Goal: Book appointment/travel/reservation

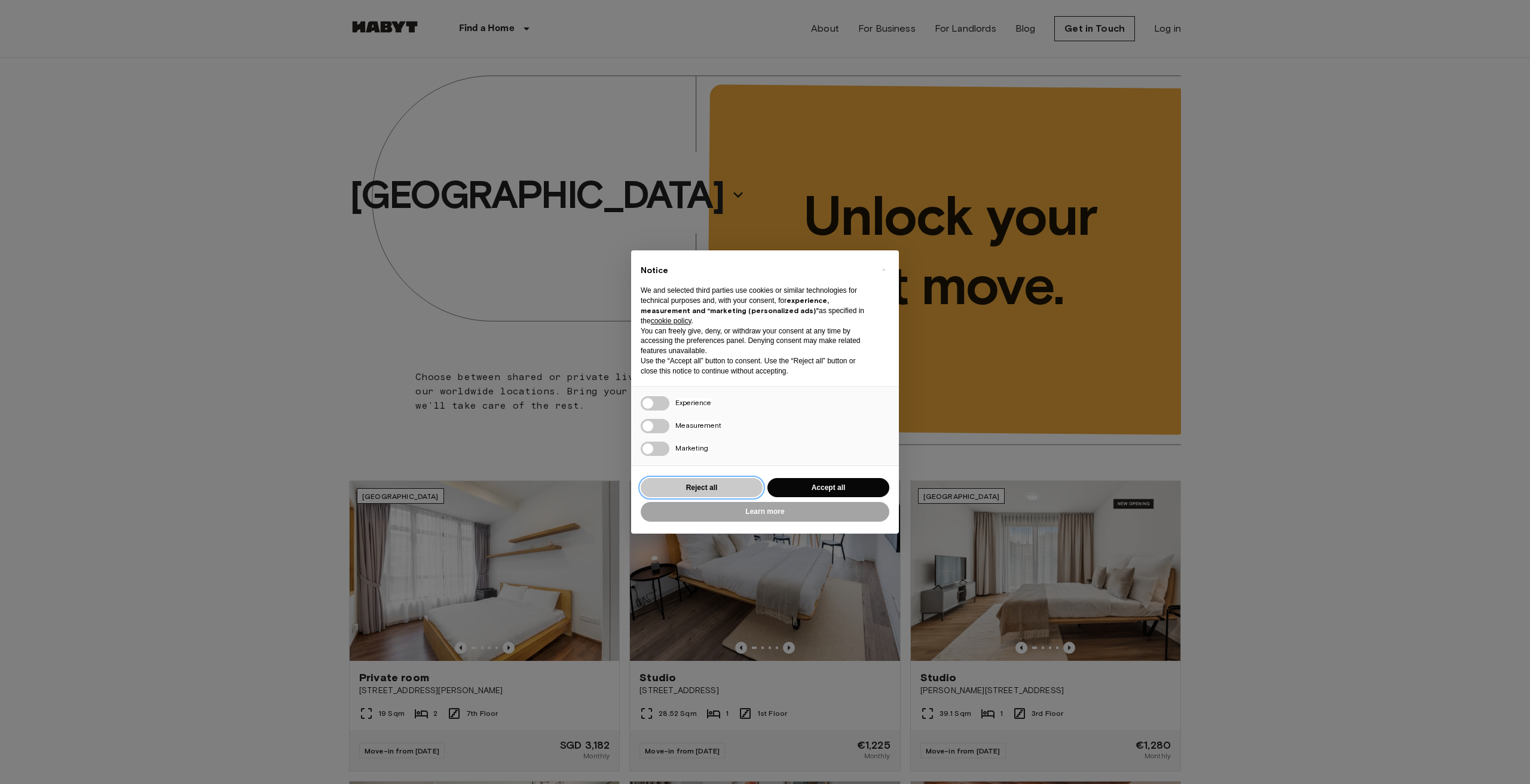
click at [727, 483] on button "Reject all" at bounding box center [701, 488] width 122 height 20
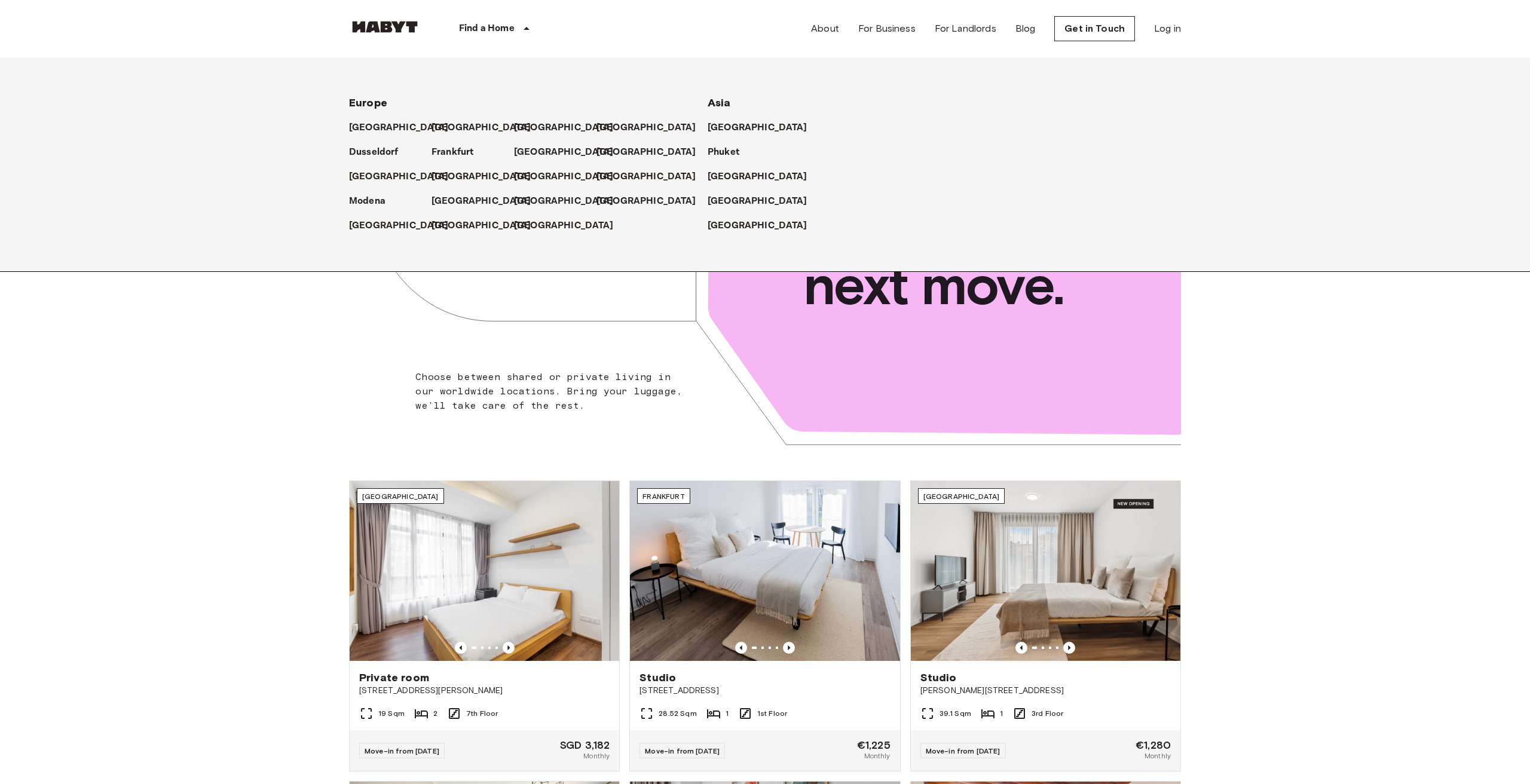
click at [531, 30] on icon at bounding box center [526, 28] width 14 height 14
click at [448, 126] on p "[GEOGRAPHIC_DATA]" at bounding box center [483, 127] width 100 height 14
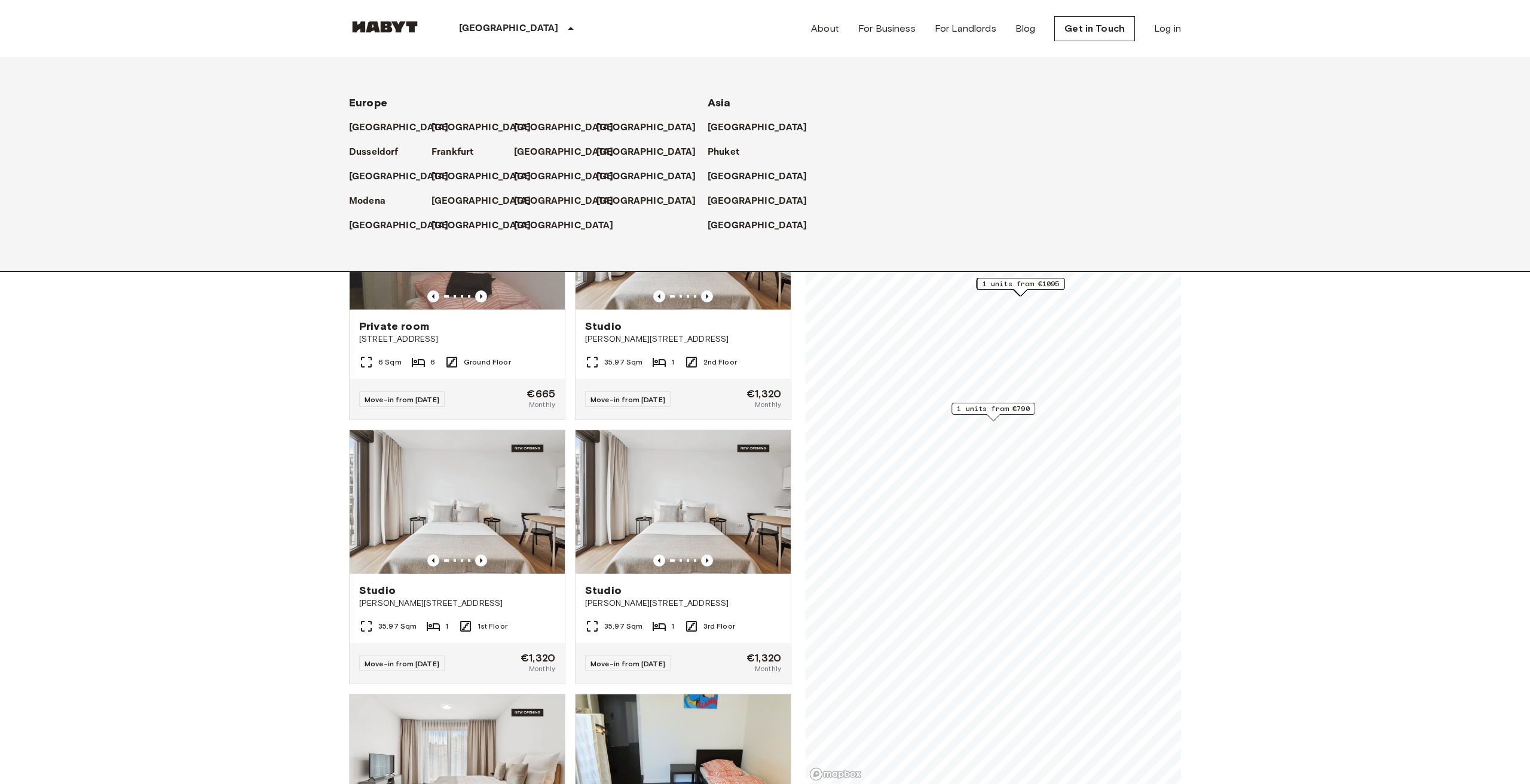
scroll to position [-6, 0]
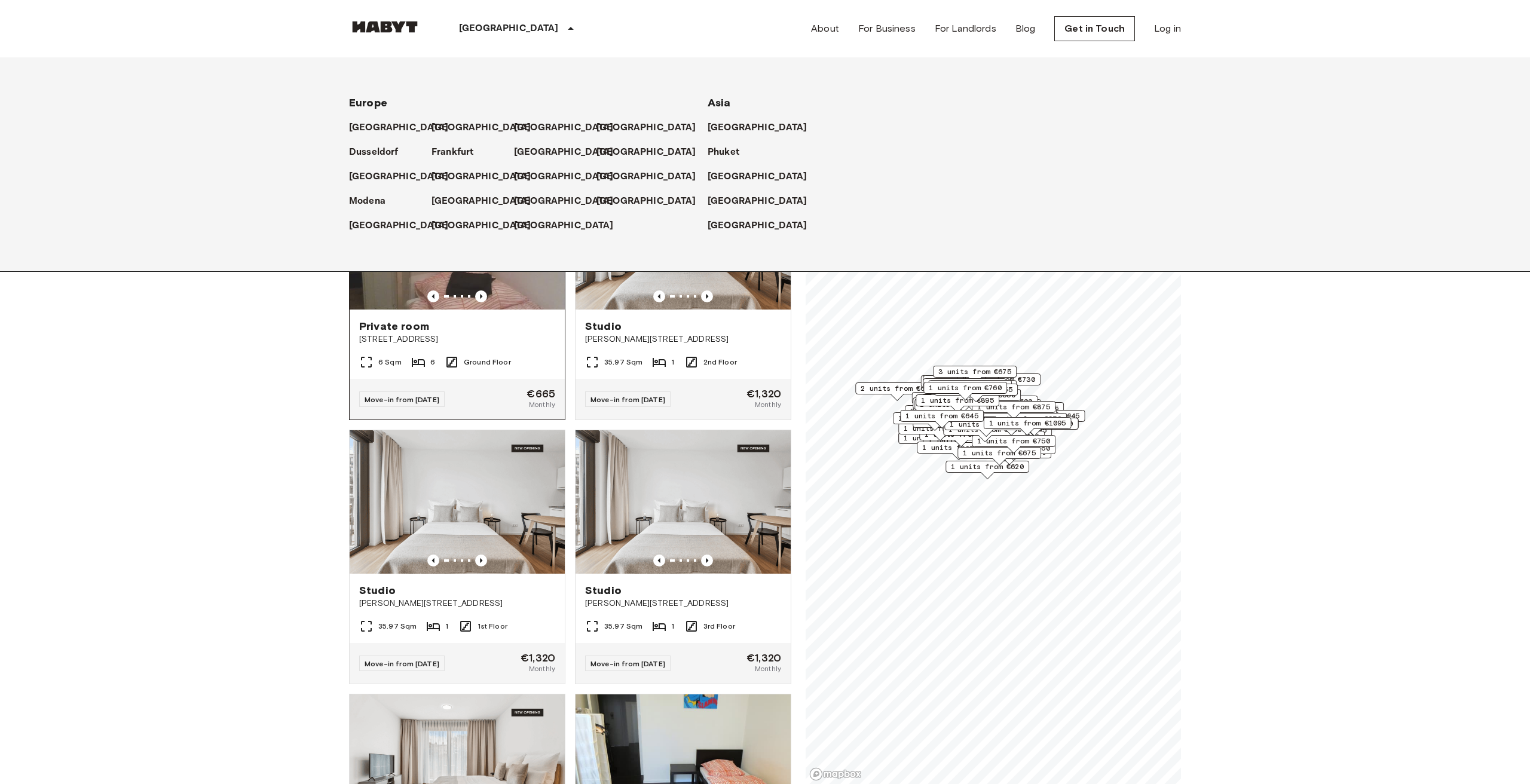
click at [517, 326] on div "Private room Cunostraße 70" at bounding box center [457, 332] width 215 height 45
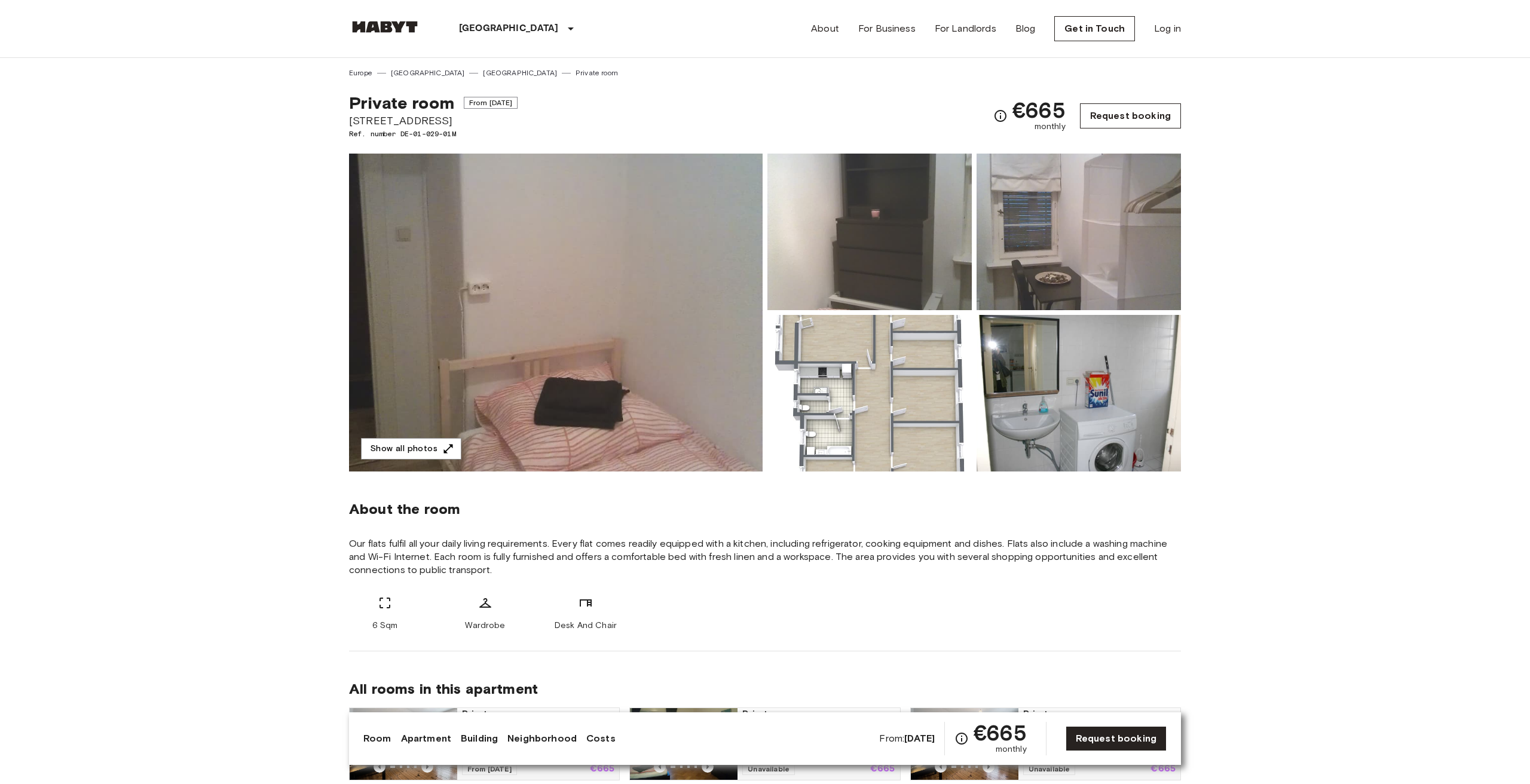
click at [1106, 112] on link "Request booking" at bounding box center [1130, 116] width 101 height 25
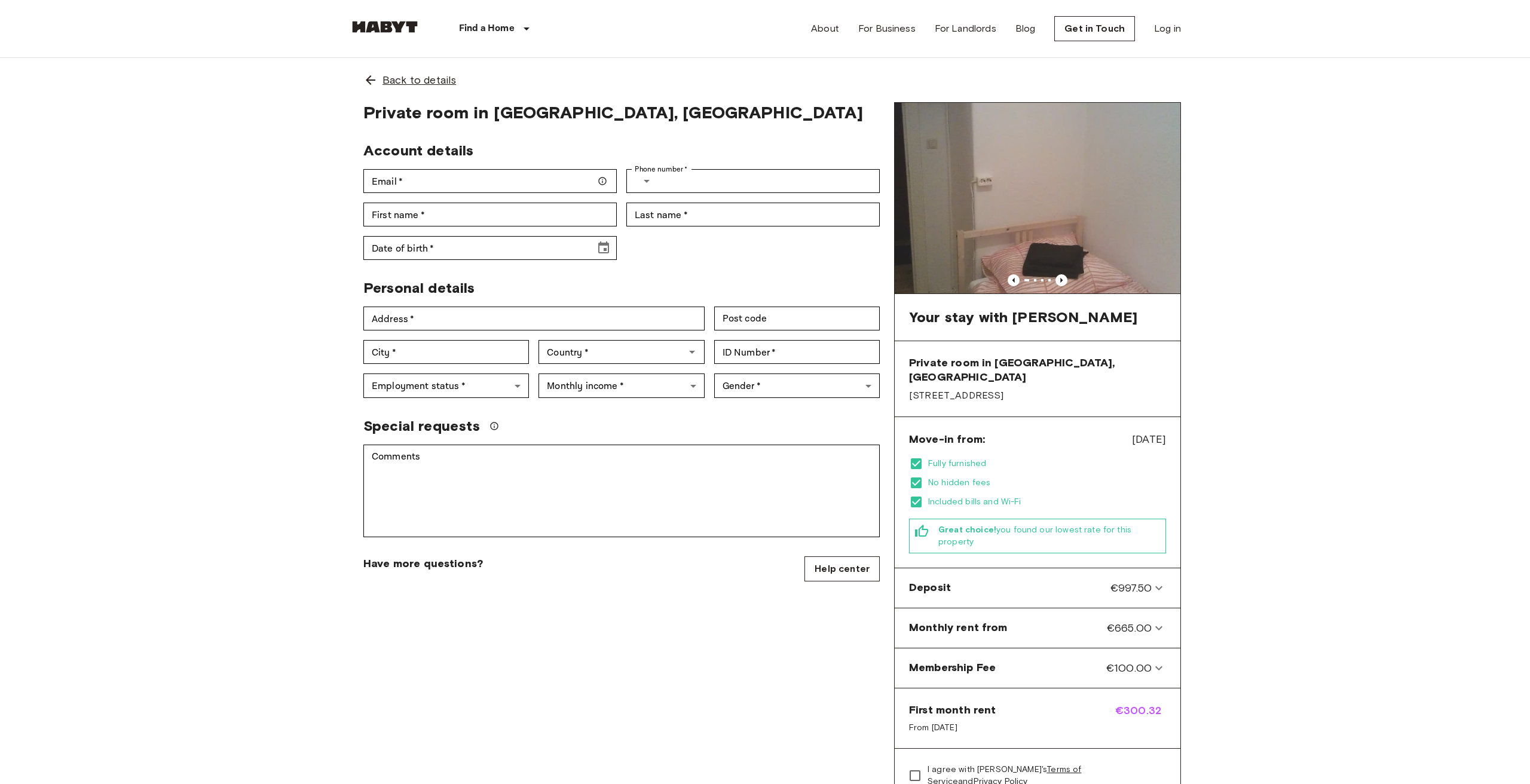
click at [375, 88] on div "Back to details" at bounding box center [765, 80] width 832 height 44
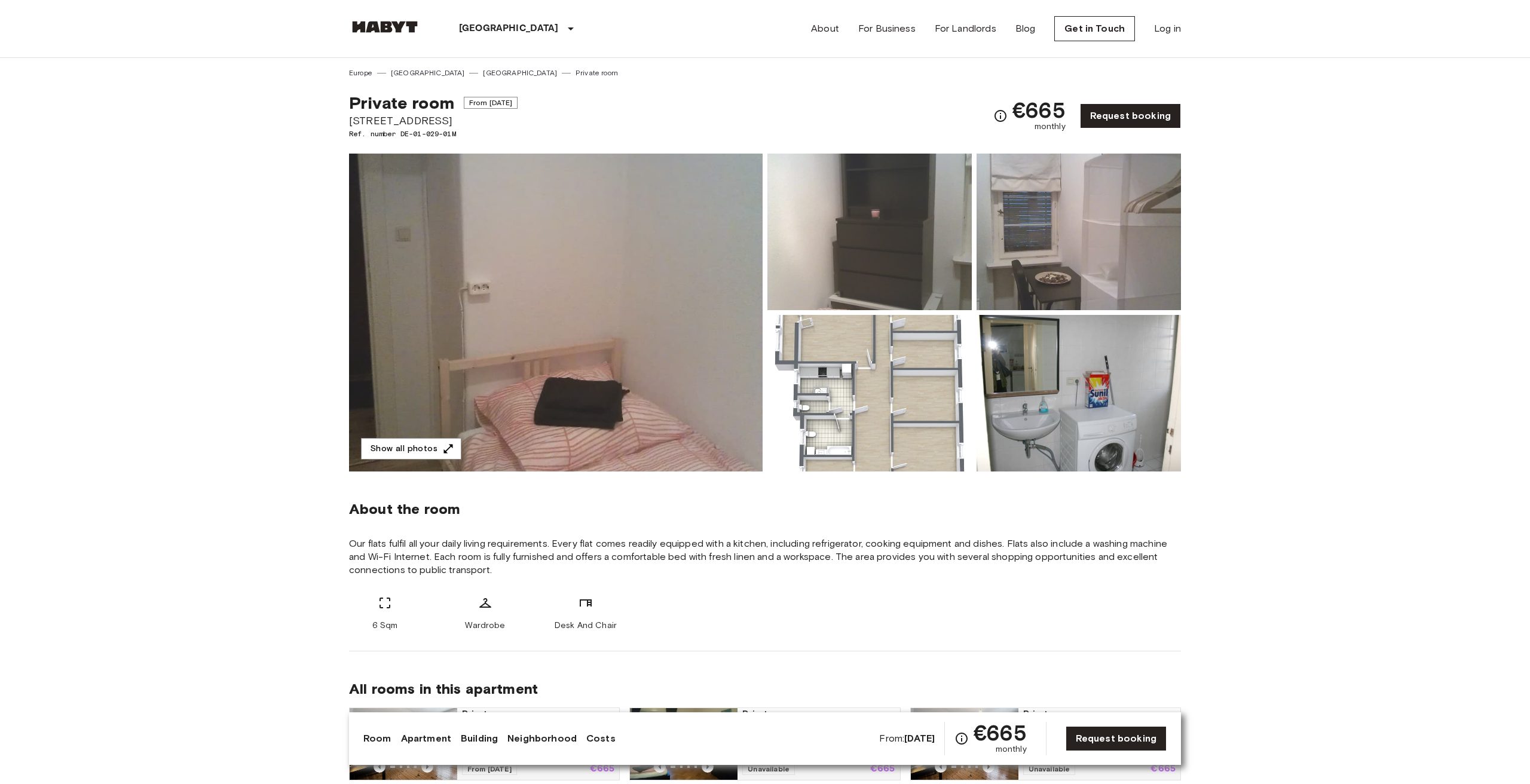
drag, startPoint x: 554, startPoint y: 103, endPoint x: 468, endPoint y: 101, distance: 86.0
click at [468, 101] on div "Private room From [DATE] [STREET_ADDRESS]. number DE-01-029-01M €665 monthly Re…" at bounding box center [765, 109] width 832 height 61
click at [540, 106] on div "Private room From [DATE] [STREET_ADDRESS]. number DE-01-029-01M €665 monthly Re…" at bounding box center [765, 109] width 832 height 61
drag, startPoint x: 540, startPoint y: 106, endPoint x: 471, endPoint y: 98, distance: 69.5
click at [471, 98] on div "Private room From [DATE] [STREET_ADDRESS]. number DE-01-029-01M €665 monthly Re…" at bounding box center [765, 109] width 832 height 61
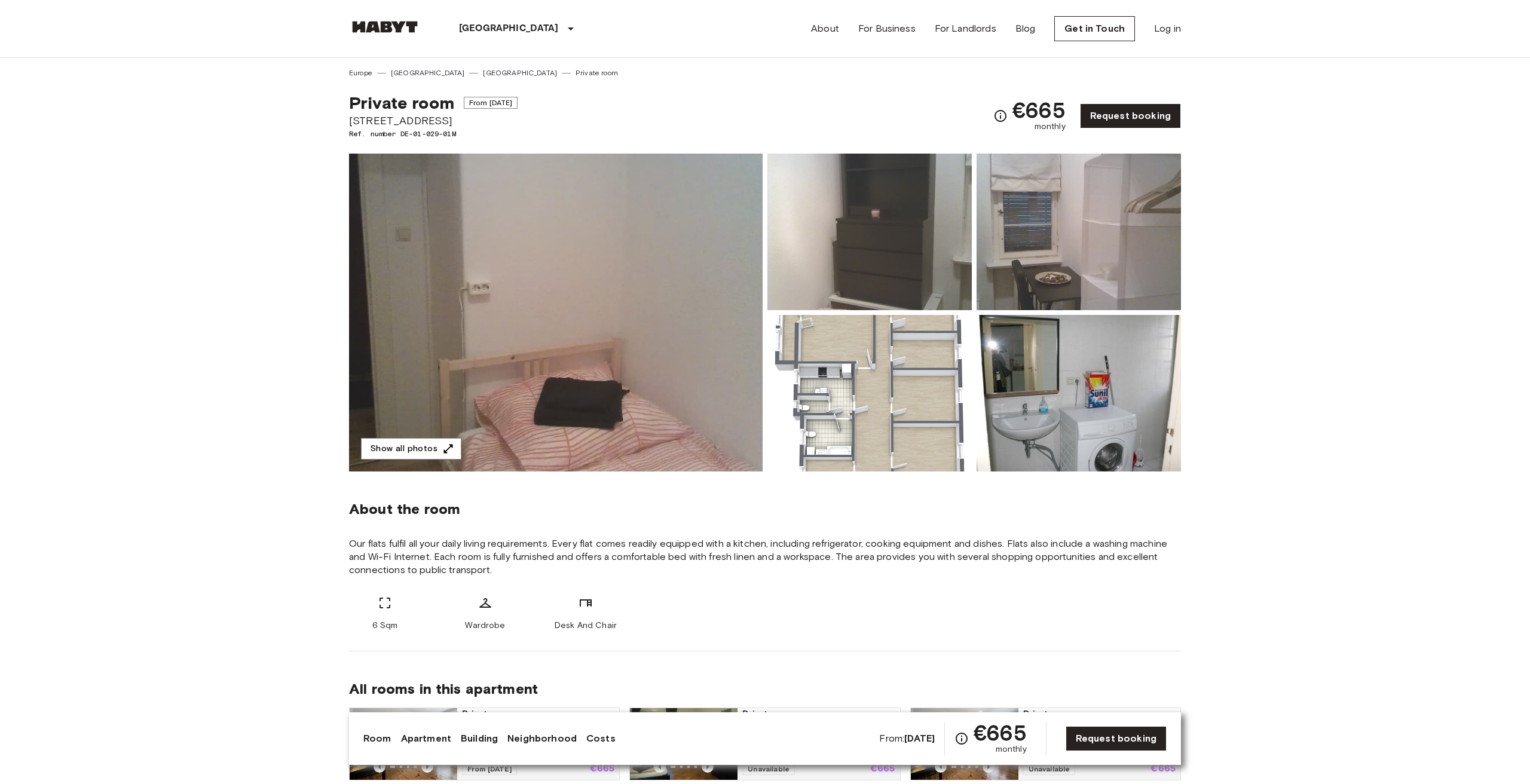
click at [379, 33] on link at bounding box center [384, 29] width 72 height 16
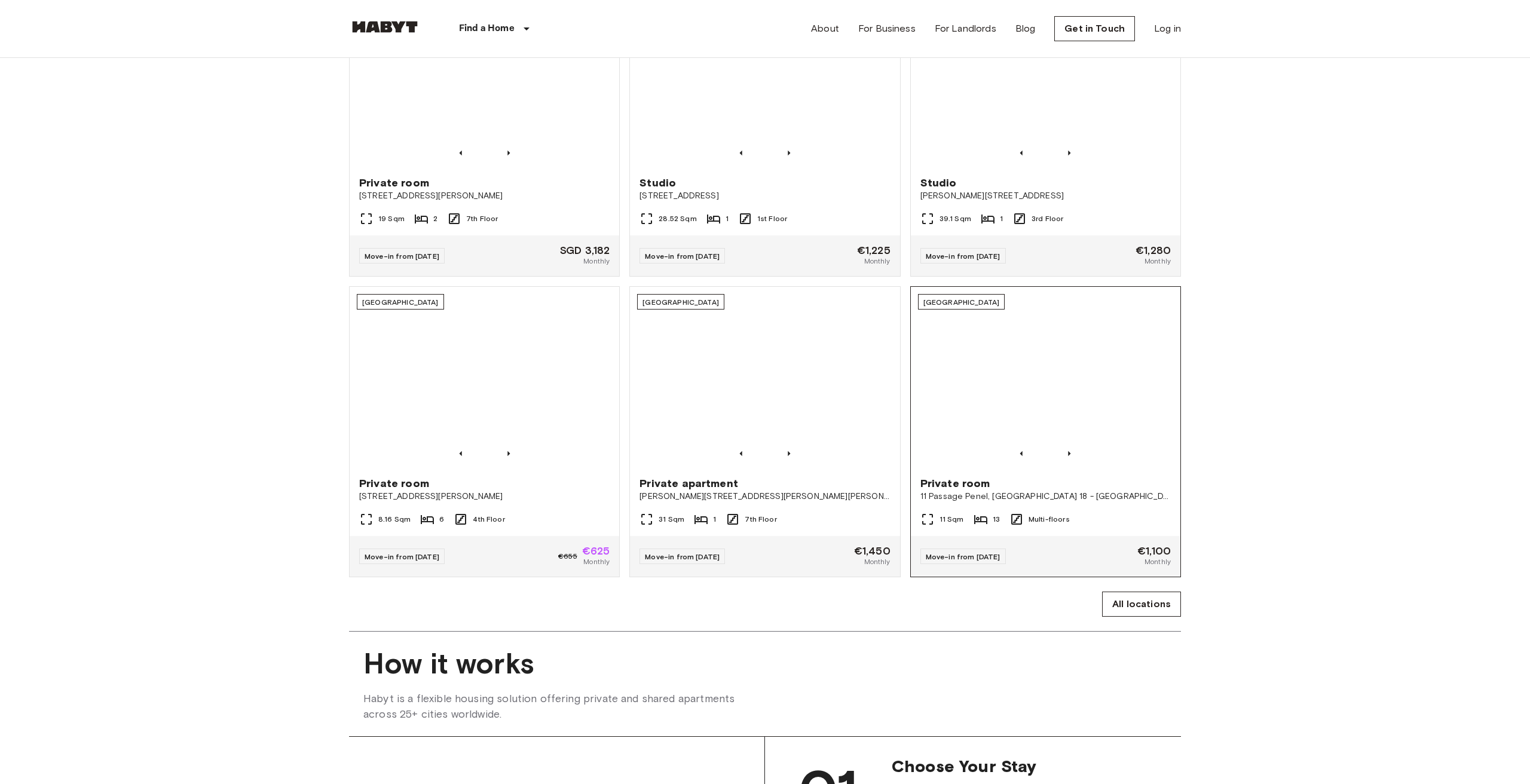
scroll to position [515, 0]
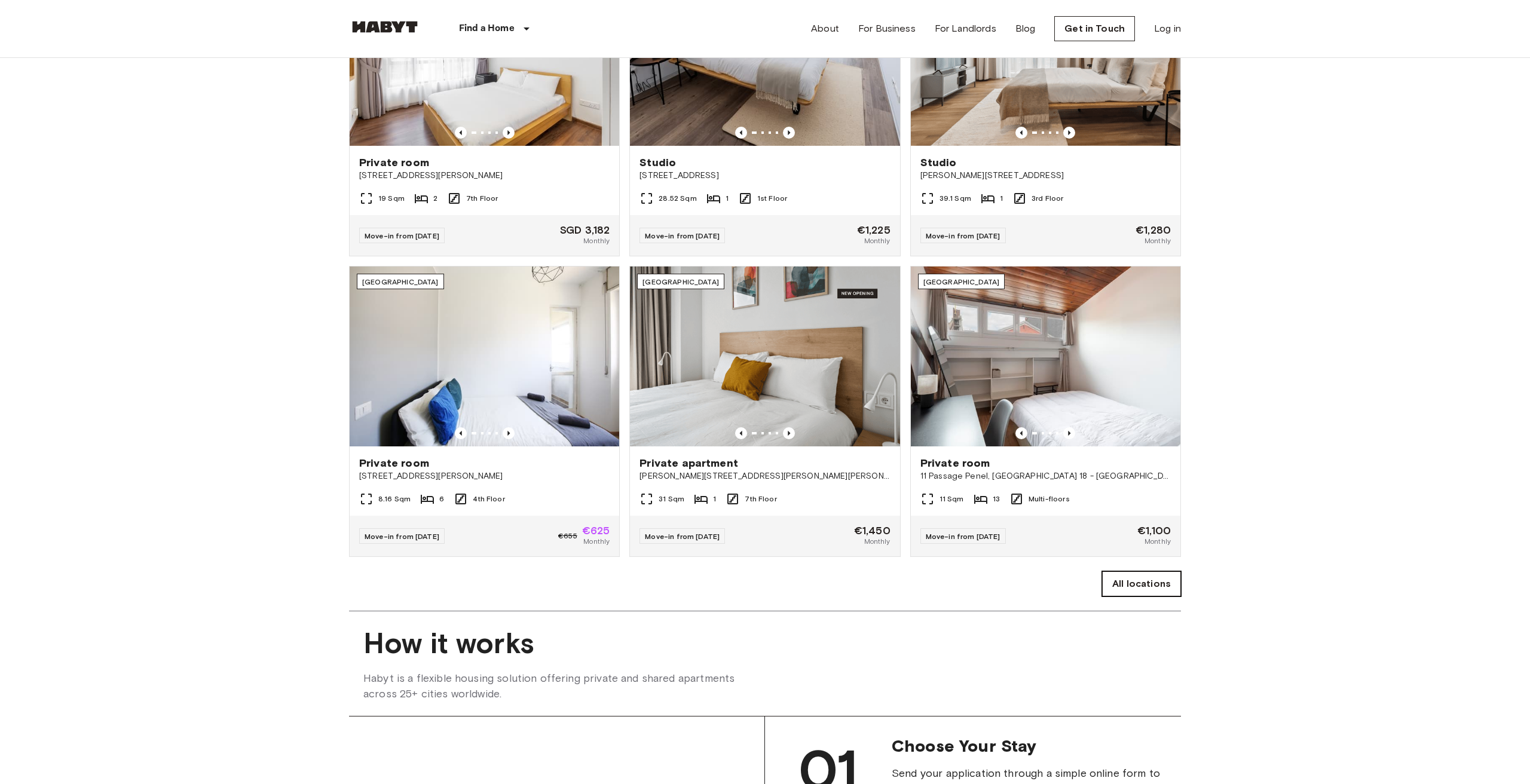
click at [1160, 585] on link "All locations" at bounding box center [1141, 584] width 79 height 25
